Goal: Task Accomplishment & Management: Manage account settings

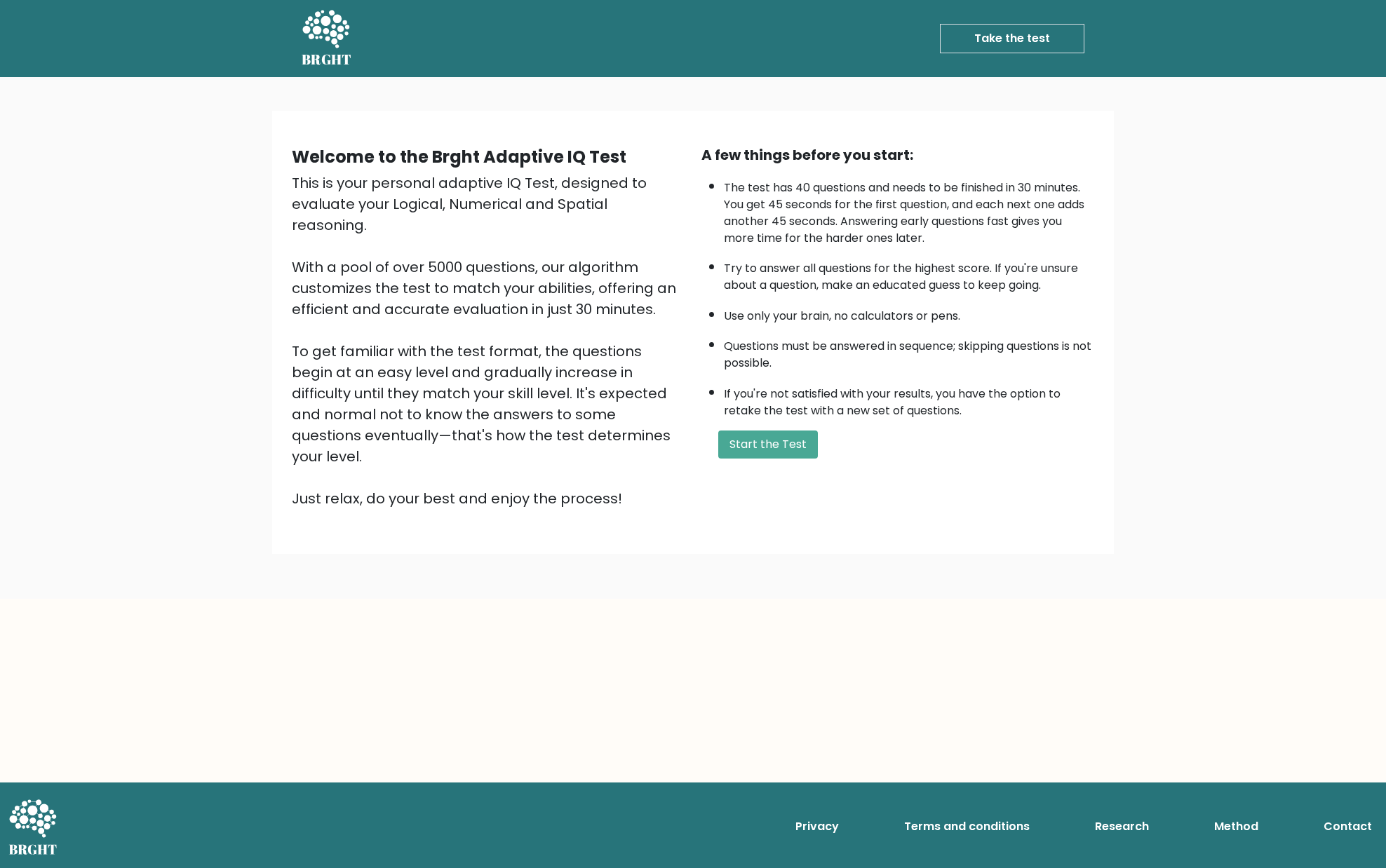
click at [958, 23] on ul "Take the test Take the test" at bounding box center [985, 38] width 199 height 41
click at [963, 31] on link "Take the test" at bounding box center [1012, 38] width 145 height 30
click at [331, 49] on icon at bounding box center [326, 30] width 49 height 42
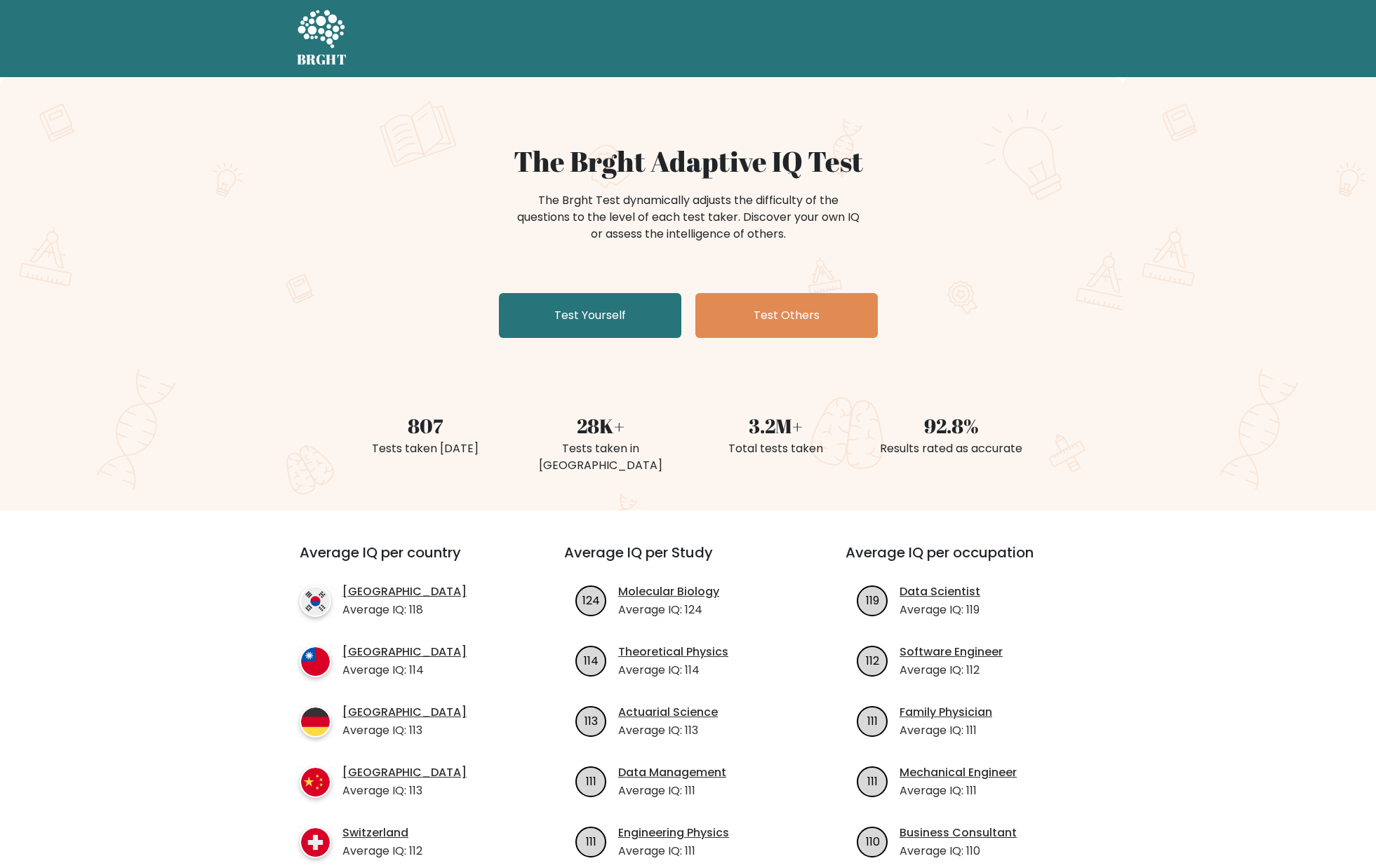
click at [310, 40] on icon at bounding box center [321, 30] width 49 height 42
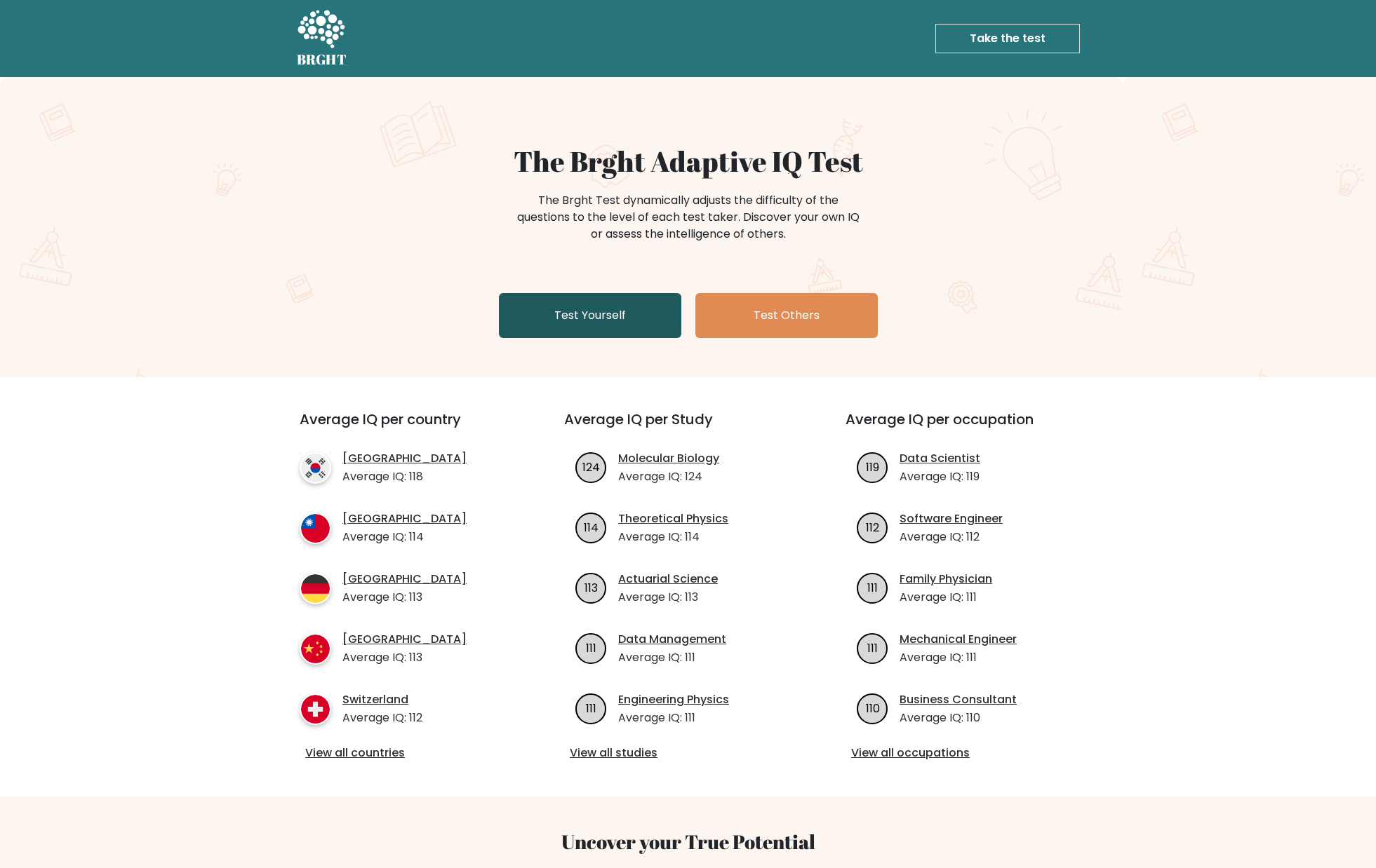
click at [628, 313] on link "Test Yourself" at bounding box center [590, 316] width 183 height 45
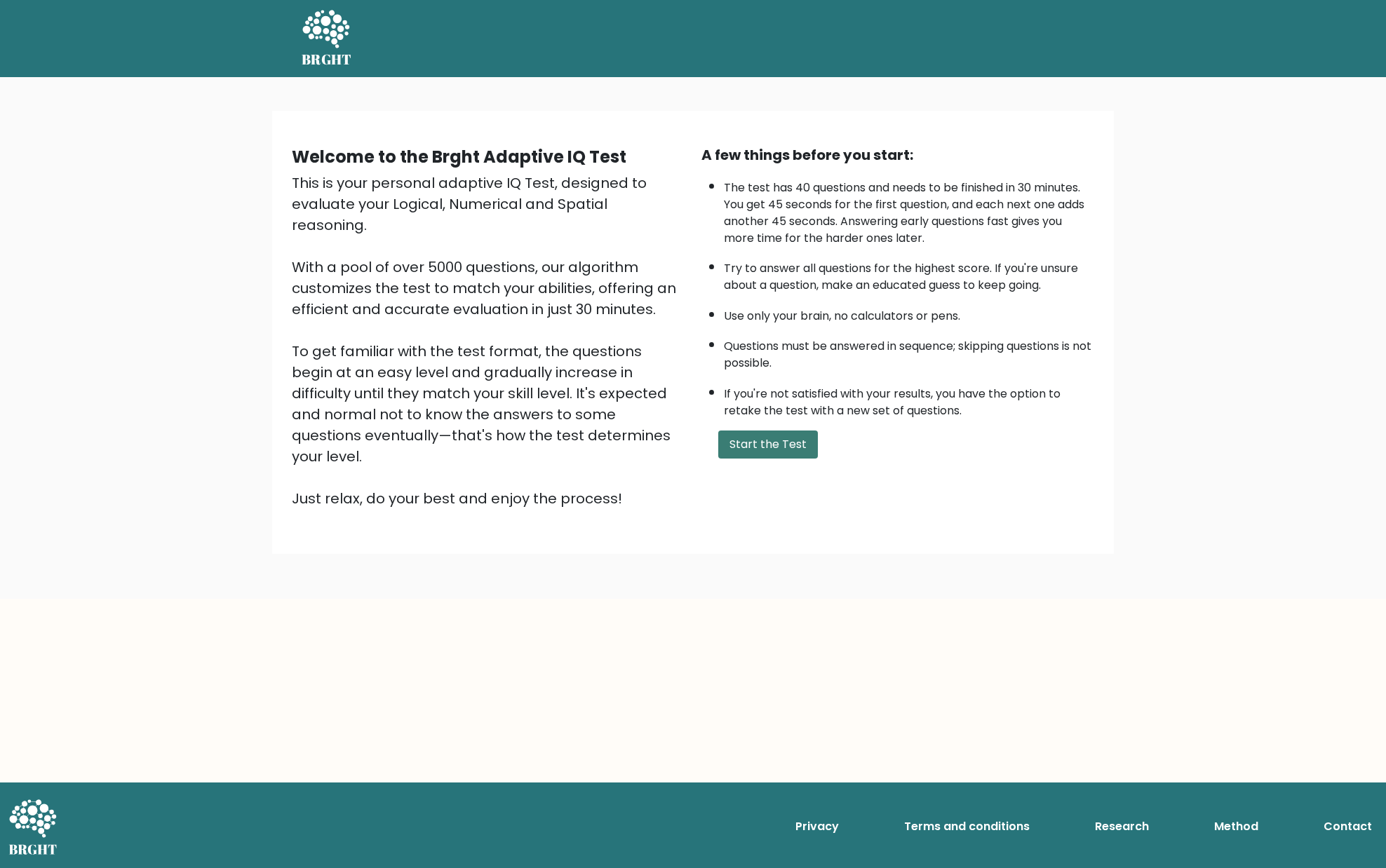
click at [774, 438] on button "Start the Test" at bounding box center [768, 444] width 99 height 28
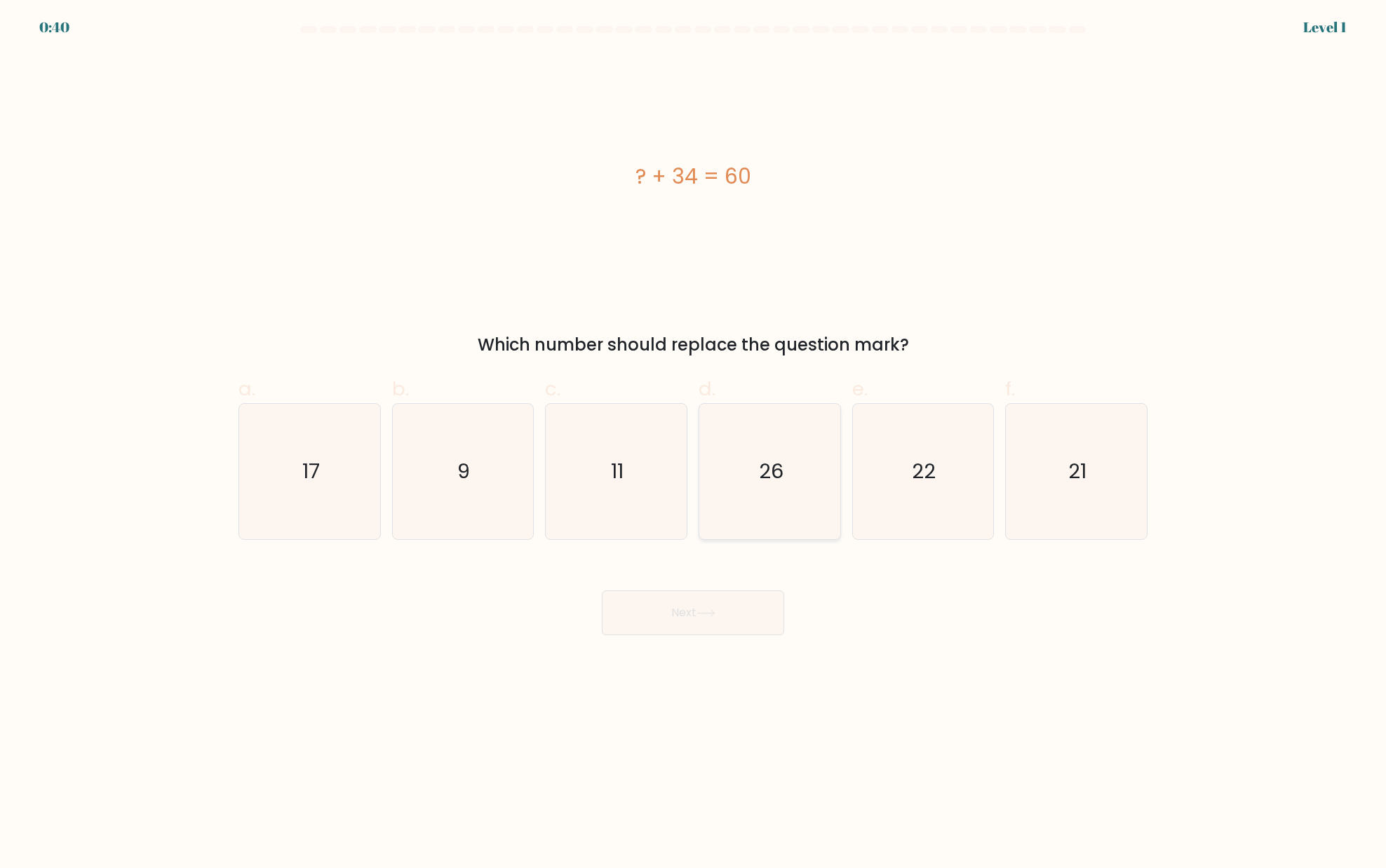
click at [748, 465] on icon "26" at bounding box center [769, 472] width 136 height 136
click at [693, 443] on input "d. 26" at bounding box center [693, 439] width 1 height 9
radio input "true"
click at [739, 606] on button "Next" at bounding box center [693, 613] width 183 height 45
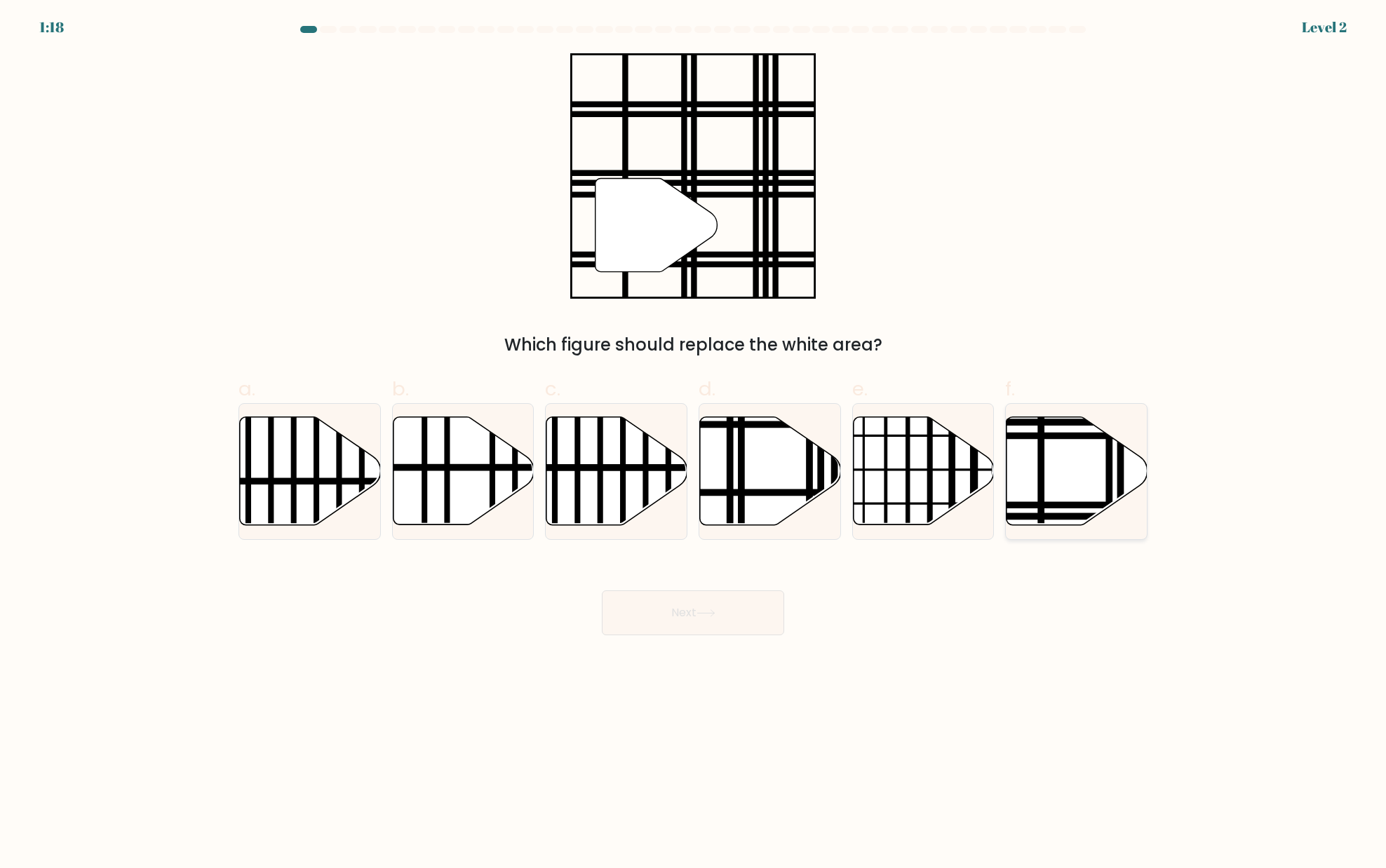
click at [1028, 475] on icon at bounding box center [1077, 471] width 141 height 108
click at [693, 443] on input "f." at bounding box center [693, 439] width 1 height 9
radio input "true"
click at [695, 632] on button "Next" at bounding box center [693, 613] width 183 height 45
click at [690, 618] on button "Next" at bounding box center [693, 613] width 183 height 45
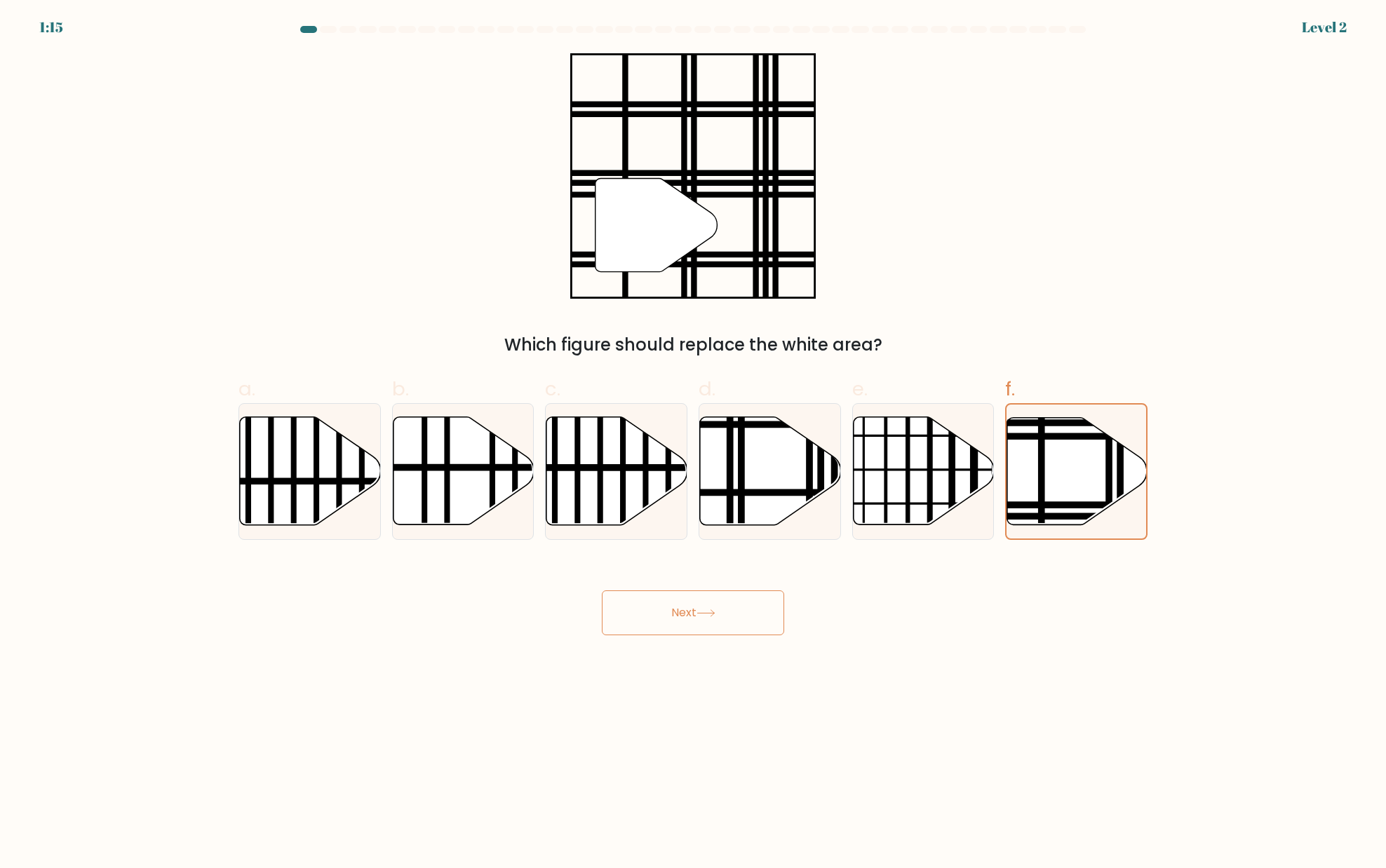
click at [661, 615] on button "Next" at bounding box center [693, 613] width 183 height 45
click at [1108, 420] on line at bounding box center [1108, 415] width 0 height 280
click at [693, 434] on input "f." at bounding box center [693, 439] width 1 height 9
click at [693, 608] on button "Next" at bounding box center [693, 613] width 183 height 45
click at [781, 605] on button "Next" at bounding box center [693, 613] width 183 height 45
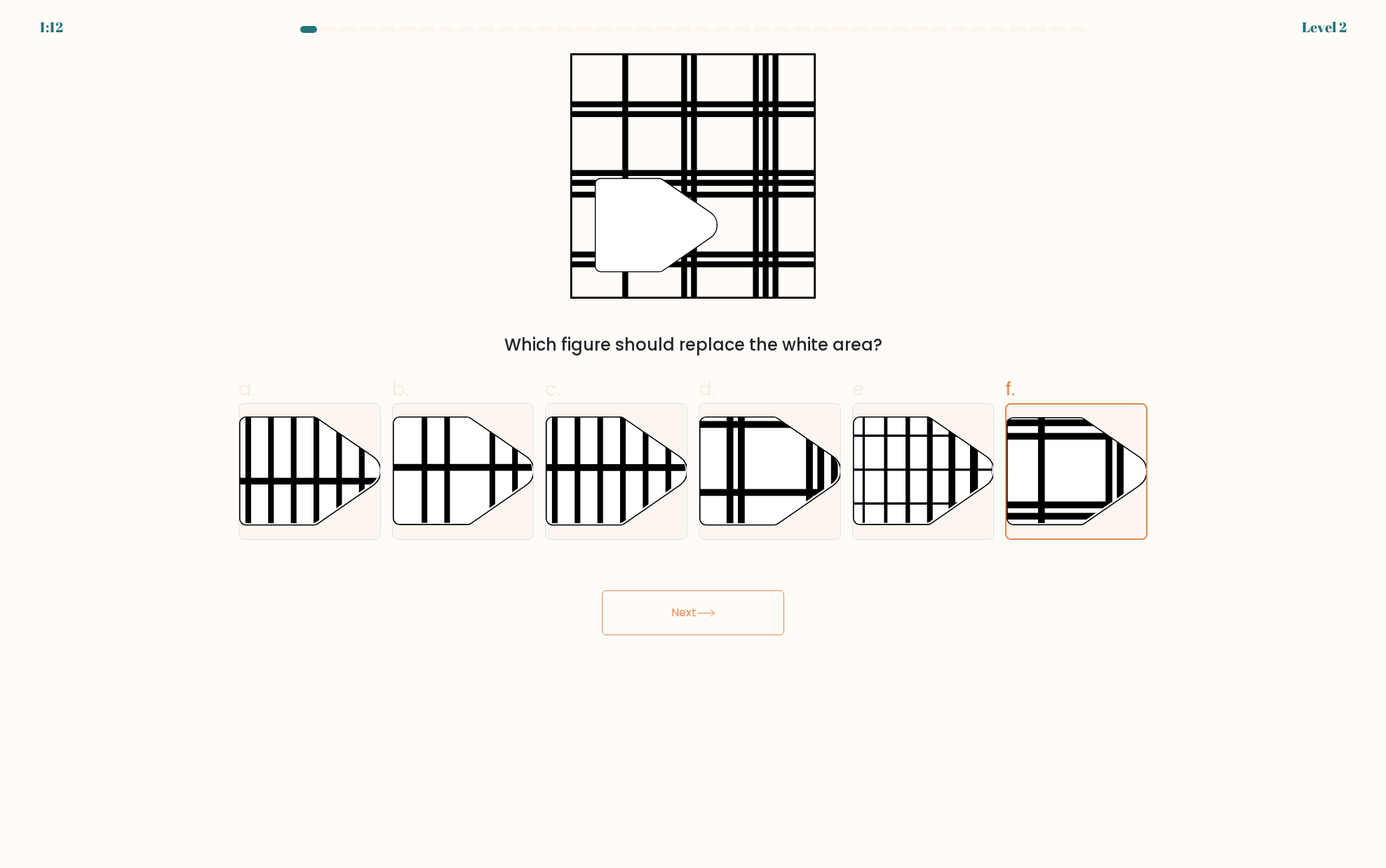
click at [765, 611] on button "Next" at bounding box center [693, 613] width 183 height 45
click at [52, 25] on div "1:10" at bounding box center [52, 27] width 25 height 21
click at [1078, 474] on icon at bounding box center [1077, 471] width 139 height 107
click at [693, 443] on input "f." at bounding box center [693, 439] width 1 height 9
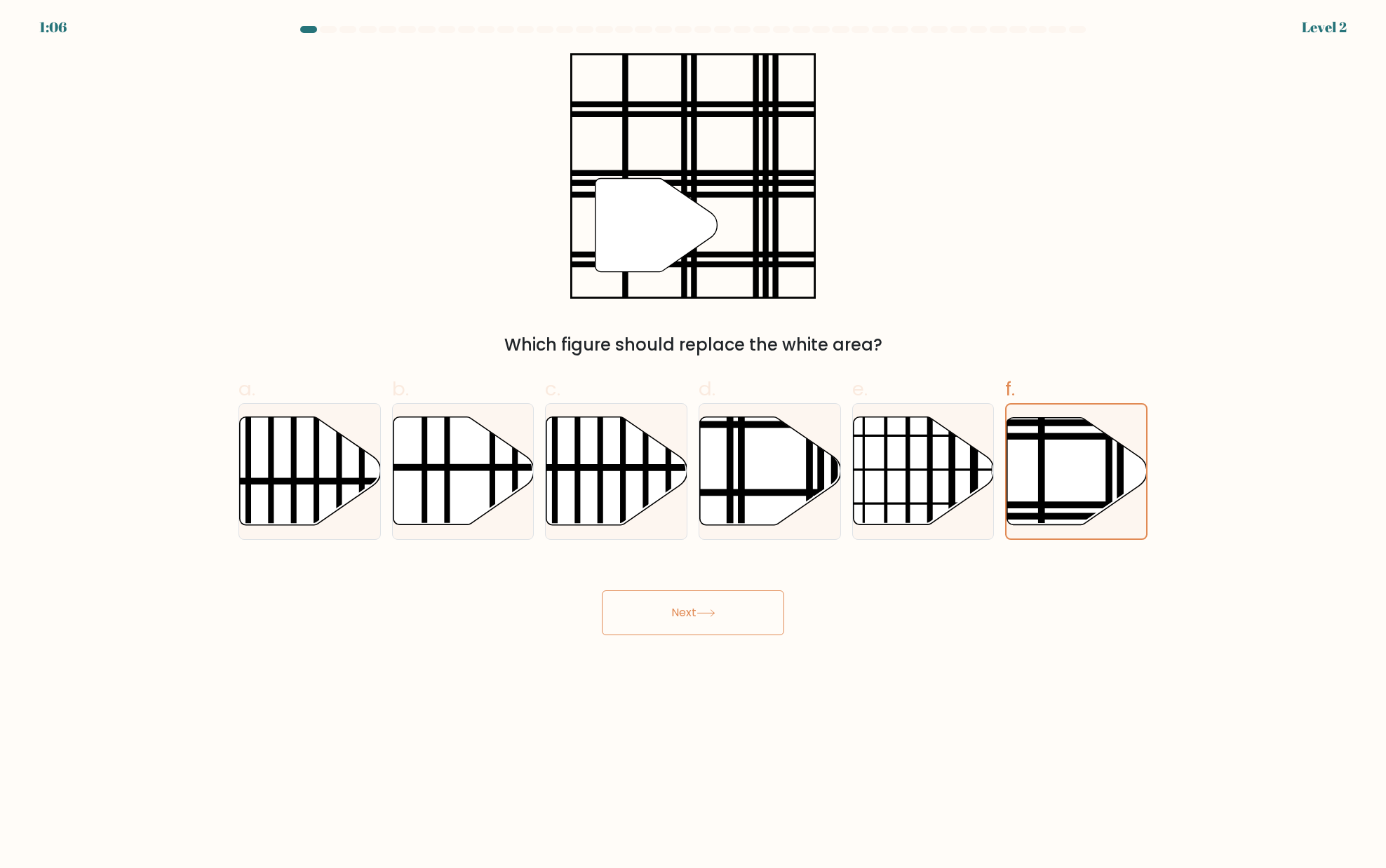
click at [634, 616] on button "Next" at bounding box center [693, 613] width 183 height 45
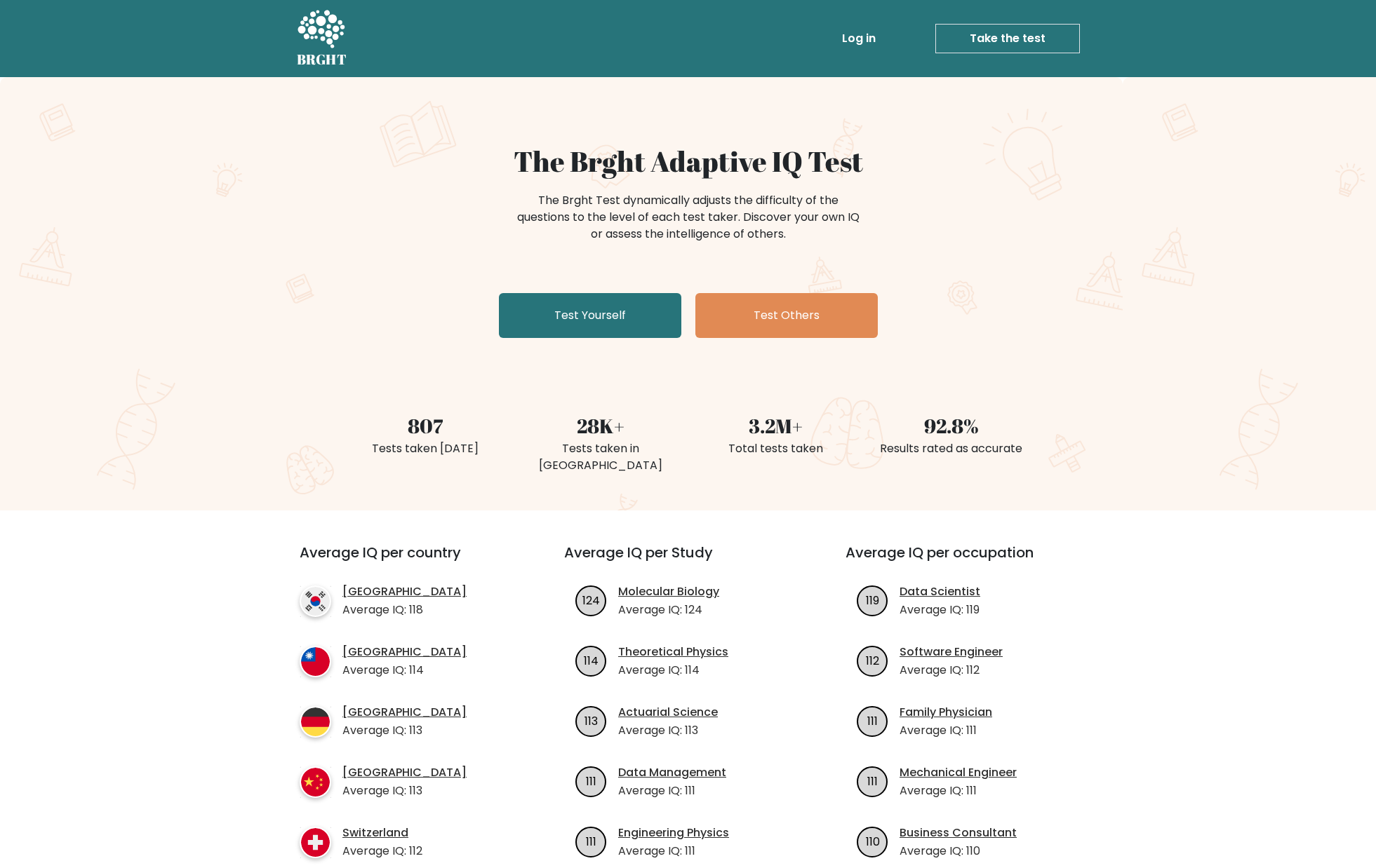
click at [864, 26] on link "Log in" at bounding box center [859, 38] width 45 height 28
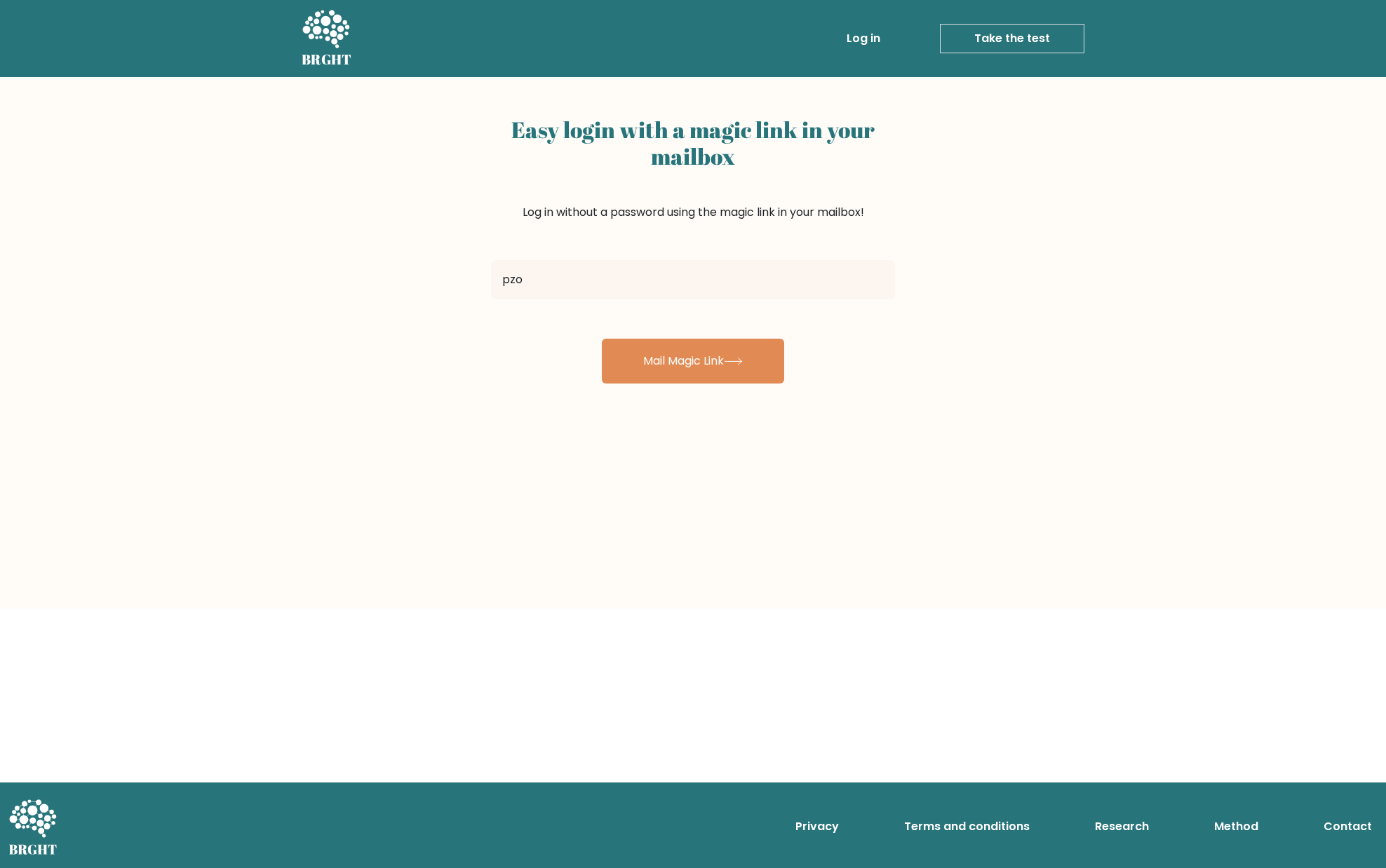
type input "[EMAIL_ADDRESS][DOMAIN_NAME]"
click at [693, 354] on button "Mail Magic Link" at bounding box center [693, 362] width 183 height 45
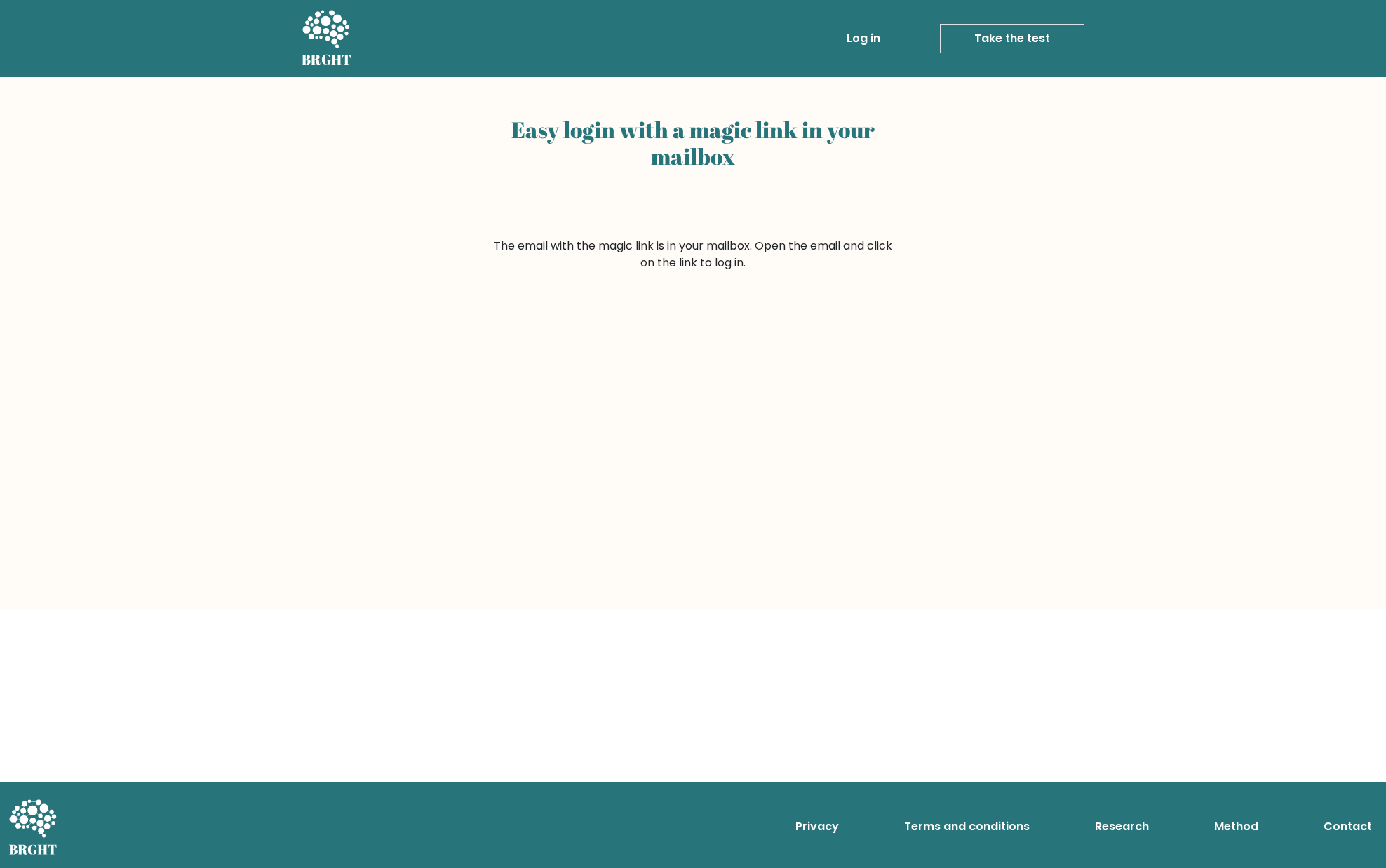
click at [865, 35] on link "Log in" at bounding box center [863, 38] width 45 height 28
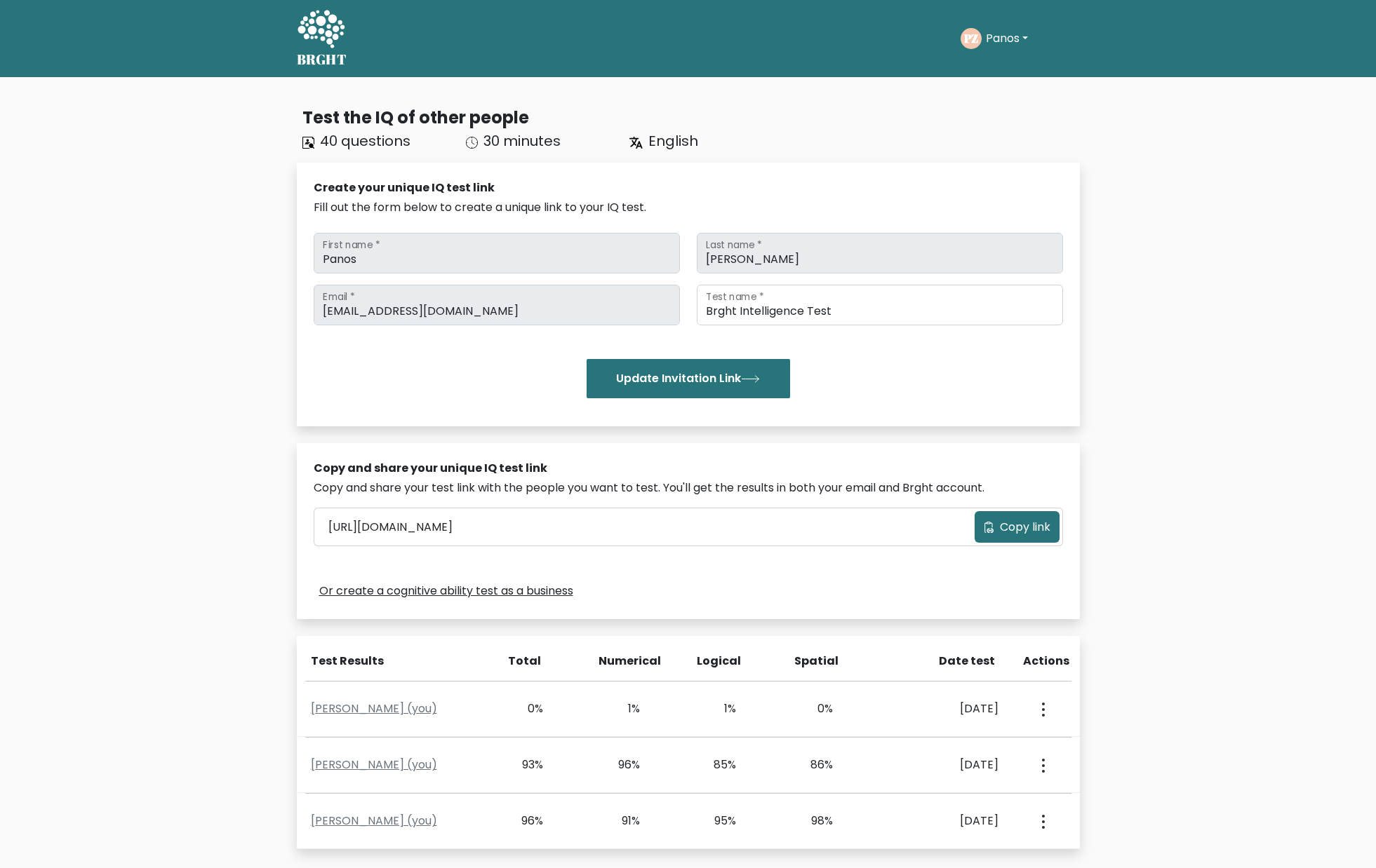
click at [319, 45] on icon at bounding box center [321, 30] width 49 height 42
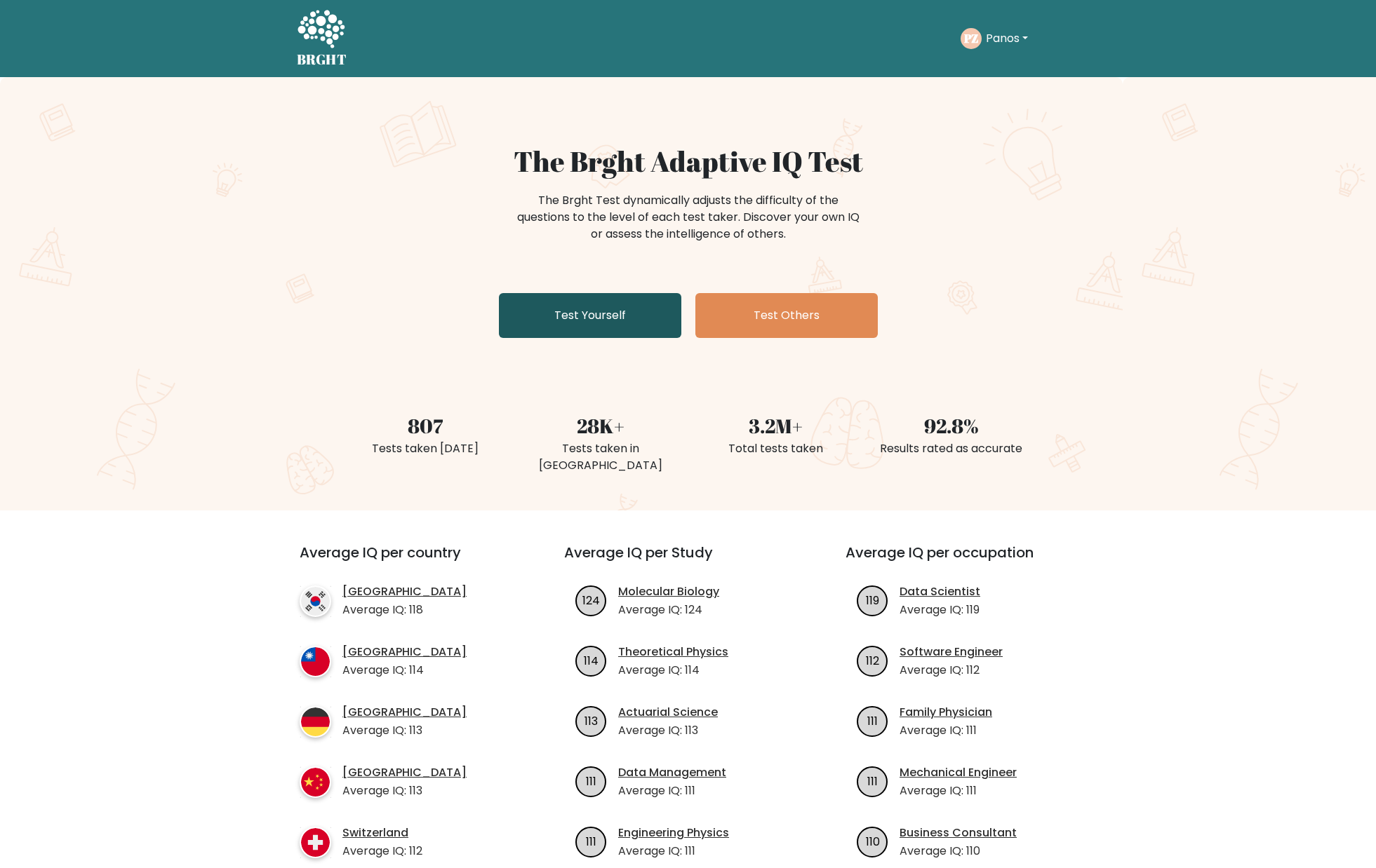
click at [594, 313] on link "Test Yourself" at bounding box center [590, 316] width 183 height 45
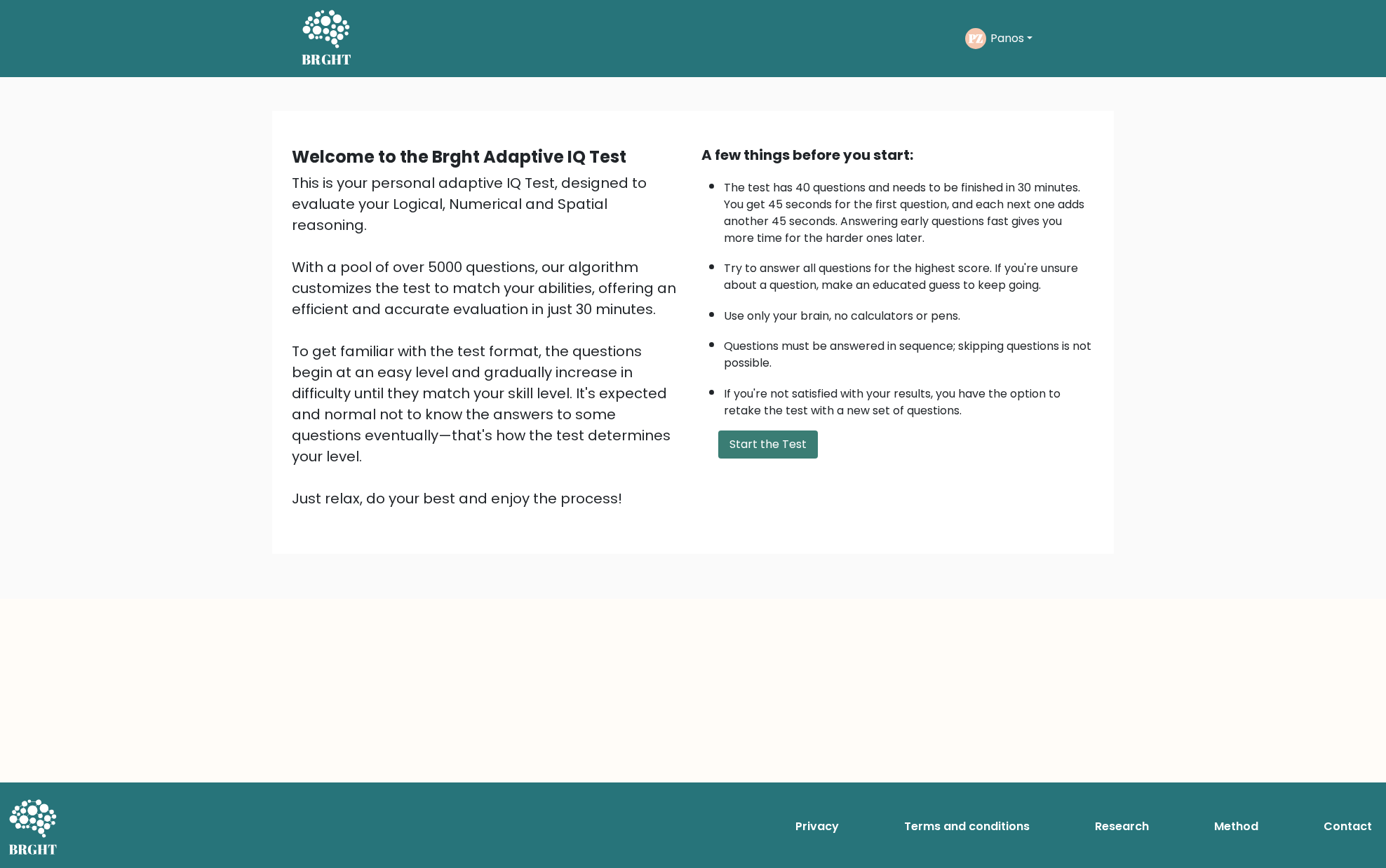
click at [762, 439] on button "Start the Test" at bounding box center [768, 444] width 99 height 28
click at [1023, 39] on button "Panos" at bounding box center [1012, 39] width 51 height 18
click at [1005, 128] on link "Settings" at bounding box center [1021, 133] width 111 height 23
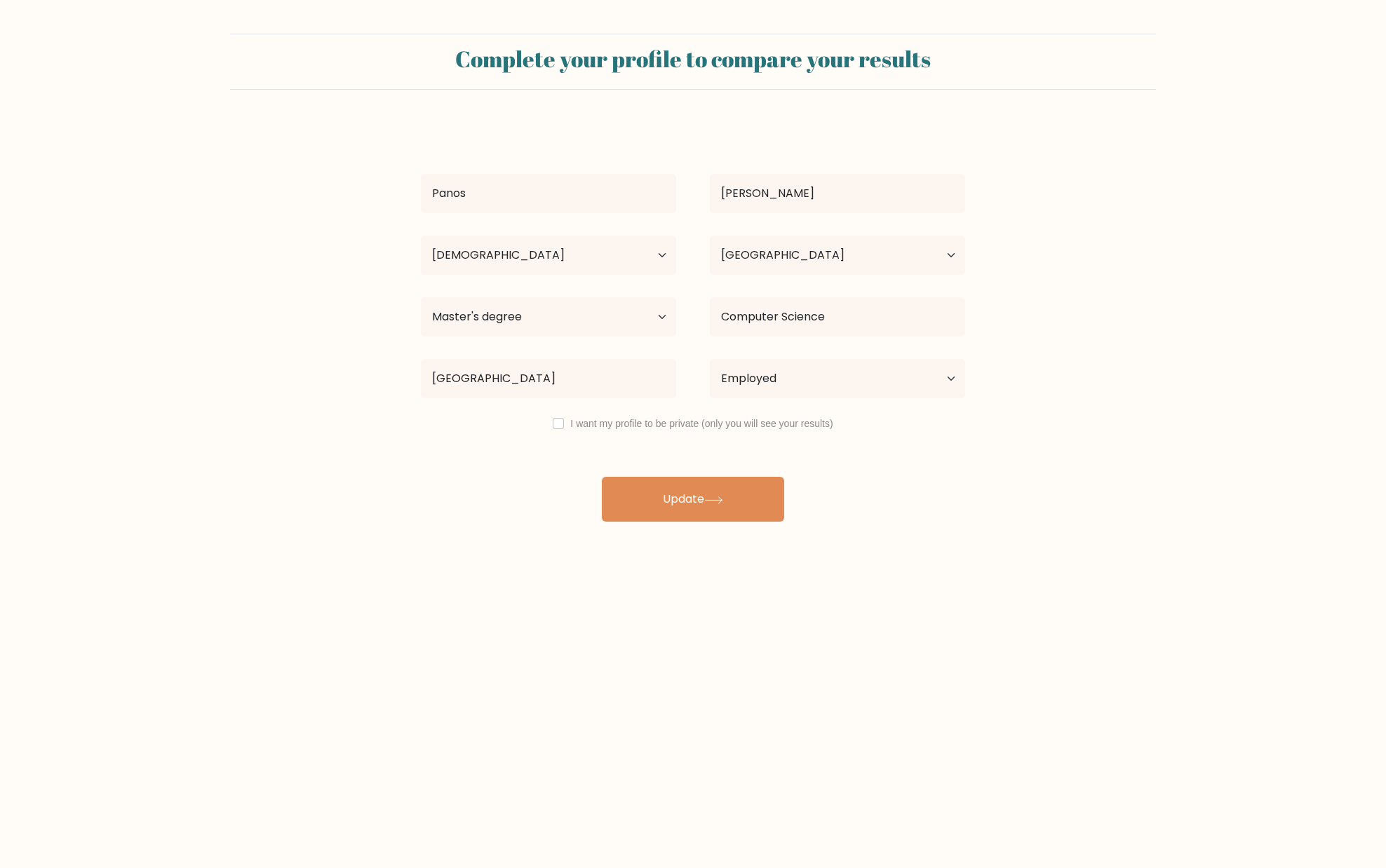
select select "45_54"
select select "GR"
select select "masters_degree"
select select "employed"
click at [535, 247] on select "Age Under 18 years old 18-24 years old 25-34 years old 35-44 years old 45-54 ye…" at bounding box center [548, 255] width 255 height 39
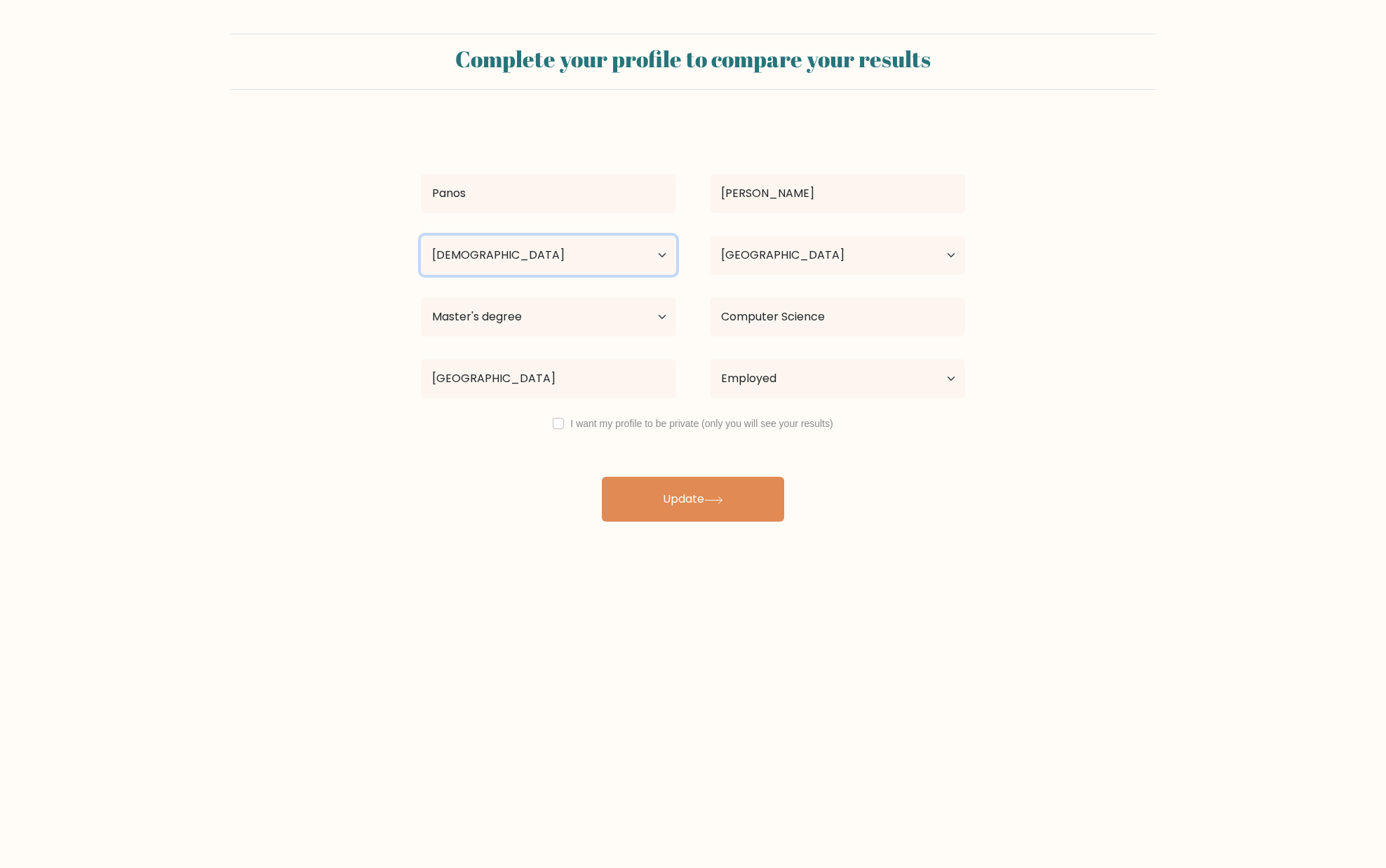
click at [535, 247] on select "Age Under 18 years old 18-24 years old 25-34 years old 35-44 years old 45-54 ye…" at bounding box center [548, 255] width 255 height 39
click at [545, 309] on select "Highest education level No schooling Primary Lower Secondary Upper Secondary Oc…" at bounding box center [548, 316] width 255 height 39
click at [570, 426] on div "I want my profile to be private (only you will see your results)" at bounding box center [693, 423] width 578 height 17
drag, startPoint x: 549, startPoint y: 418, endPoint x: 558, endPoint y: 420, distance: 9.2
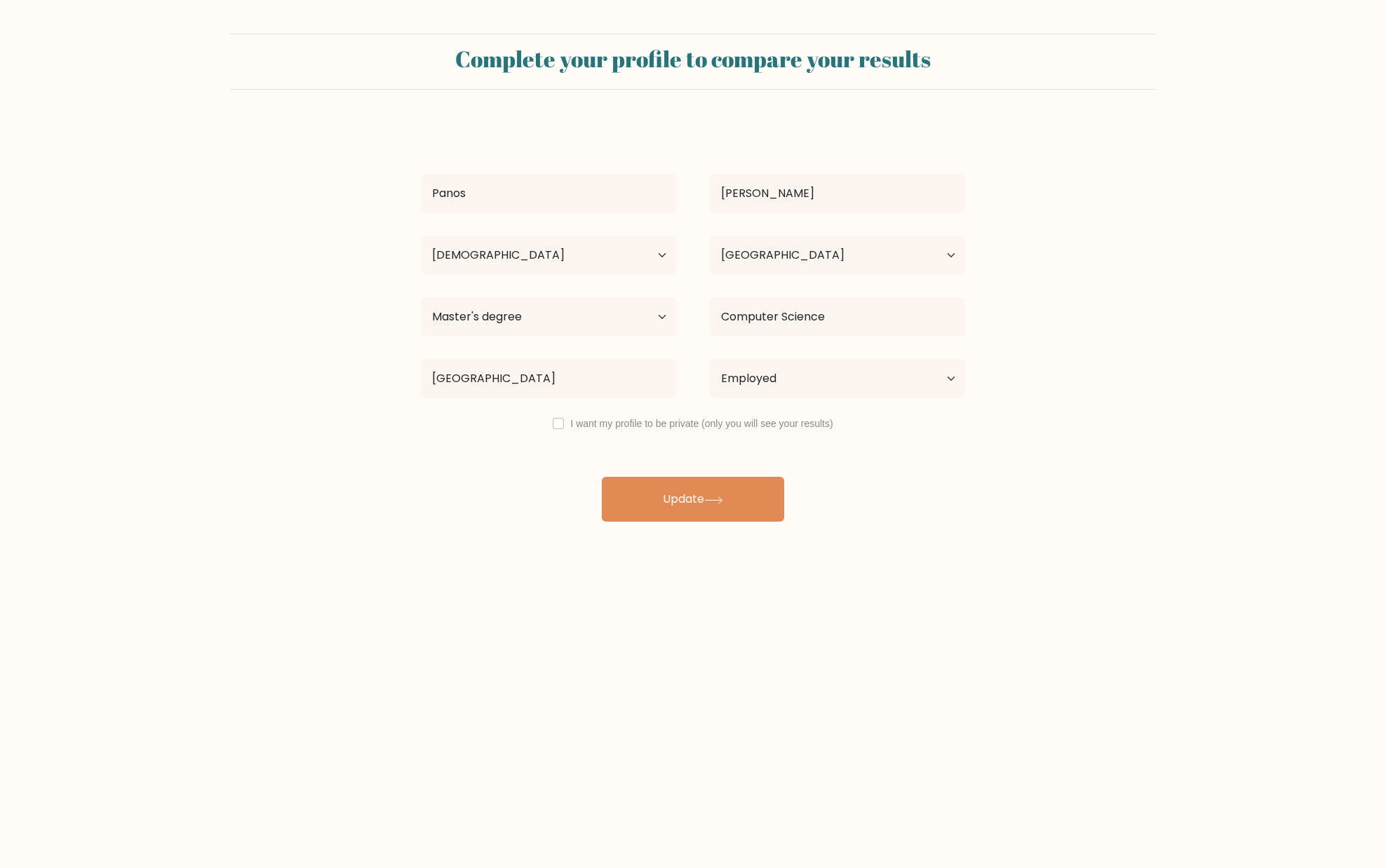
click at [558, 420] on div "I want my profile to be private (only you will see your results)" at bounding box center [693, 423] width 578 height 17
click at [558, 425] on input "checkbox" at bounding box center [558, 423] width 11 height 11
checkbox input "true"
click at [651, 505] on button "Update" at bounding box center [693, 499] width 183 height 45
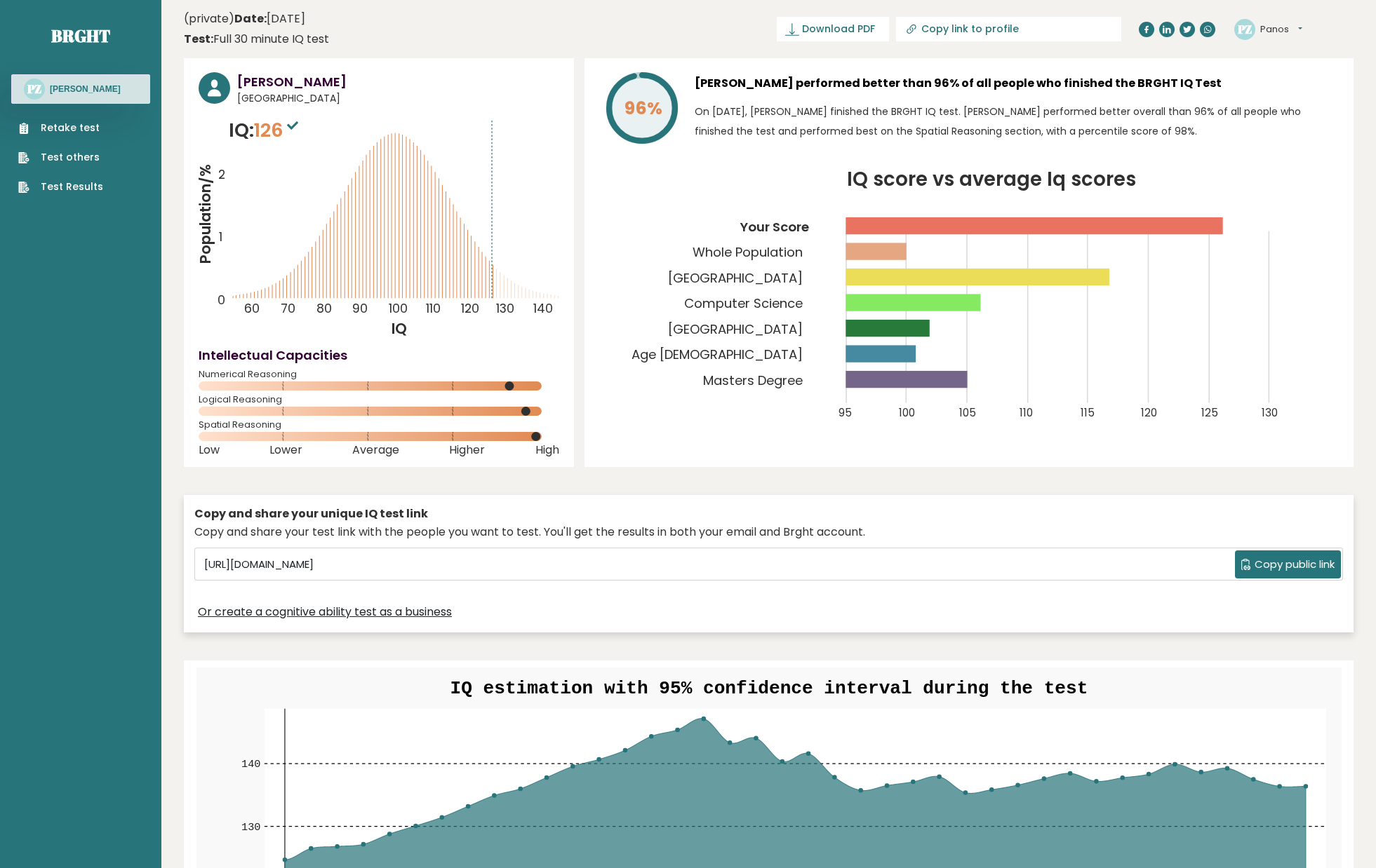
click at [57, 125] on link "Retake test" at bounding box center [61, 127] width 85 height 14
click at [71, 118] on div "Retake test Test others Test Results" at bounding box center [81, 149] width 139 height 90
click at [61, 186] on link "Test Results" at bounding box center [61, 187] width 85 height 14
click at [72, 87] on h3 "Panos Zografos" at bounding box center [85, 89] width 71 height 11
click at [81, 33] on link "Brght" at bounding box center [81, 35] width 59 height 23
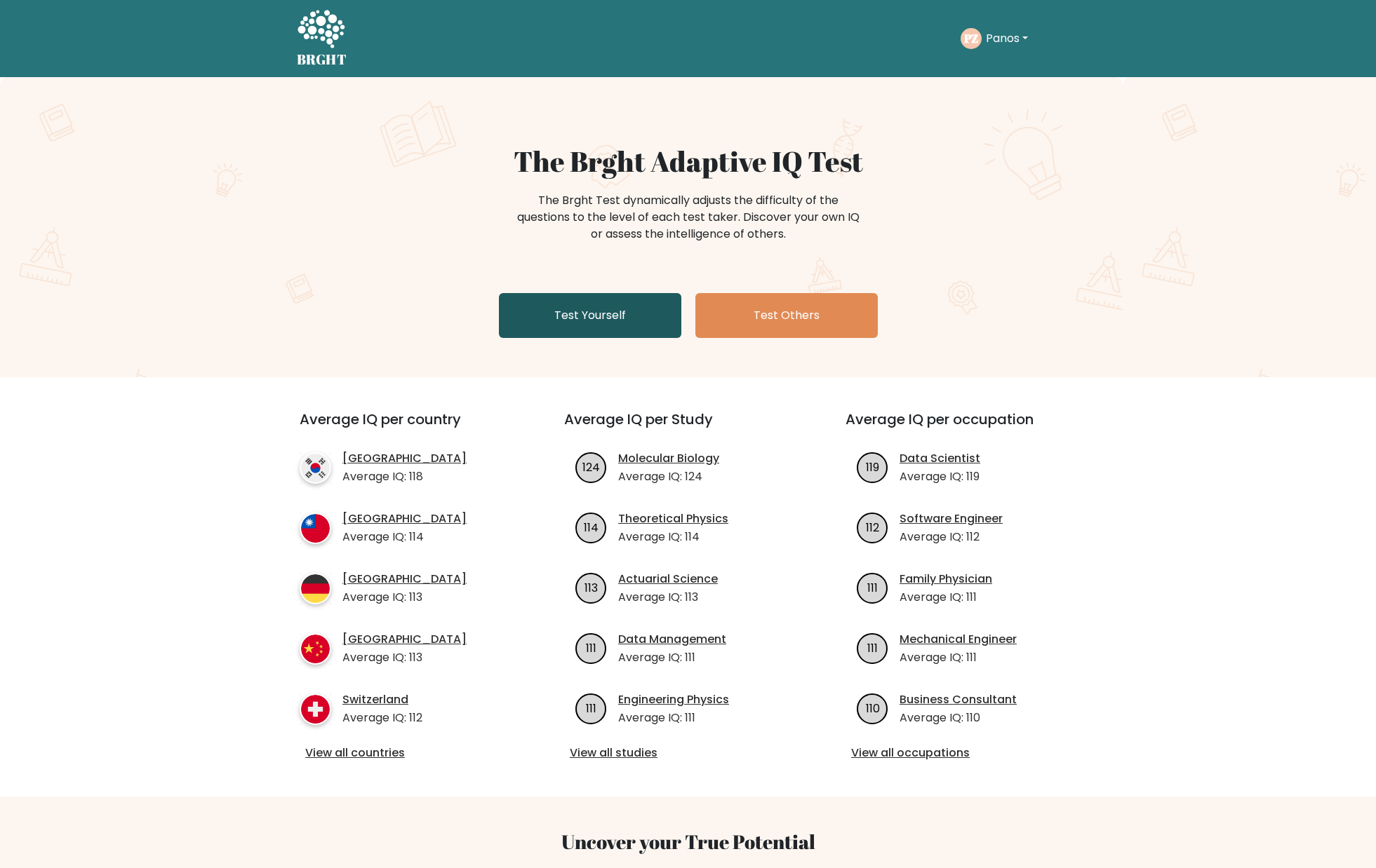
click at [598, 311] on link "Test Yourself" at bounding box center [590, 316] width 183 height 45
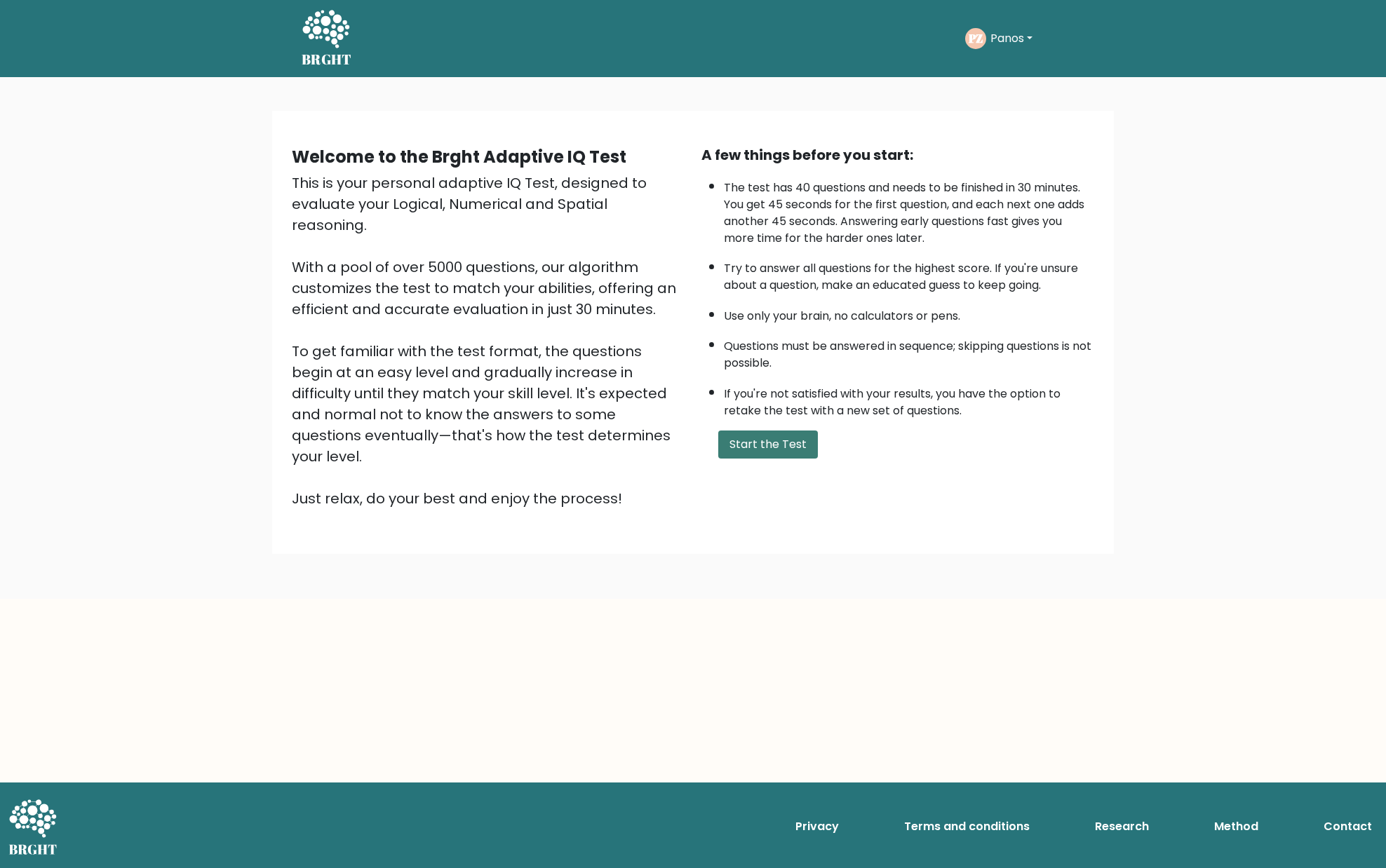
click at [758, 448] on button "Start the Test" at bounding box center [768, 444] width 99 height 28
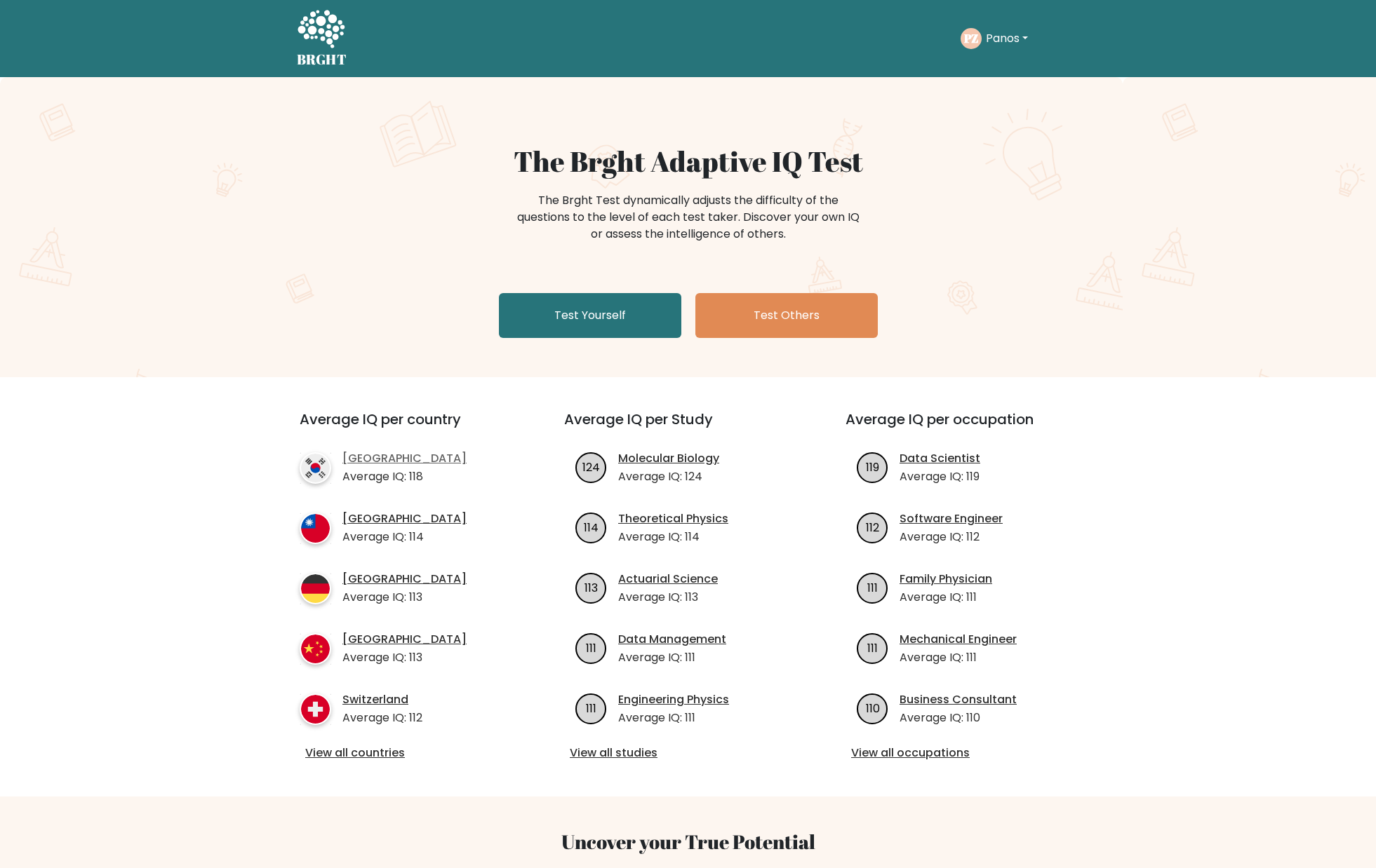
click at [380, 458] on link "[GEOGRAPHIC_DATA]" at bounding box center [404, 458] width 124 height 17
